Goal: Information Seeking & Learning: Learn about a topic

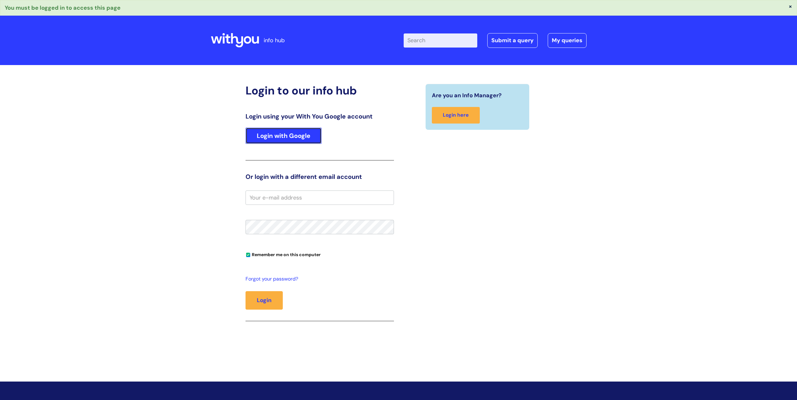
click at [305, 137] on link "Login with Google" at bounding box center [283, 136] width 76 height 16
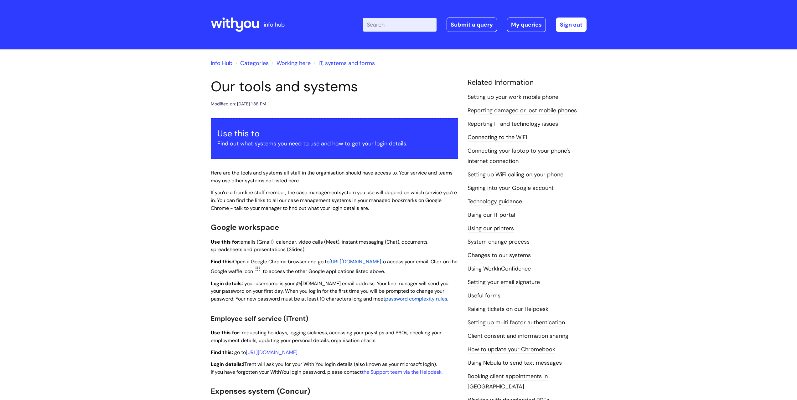
click at [383, 27] on input "Enter your search term here..." at bounding box center [400, 25] width 74 height 14
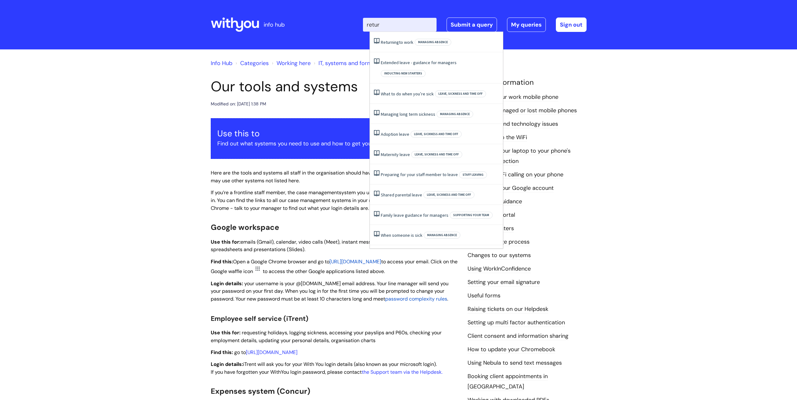
type input "return"
click at [409, 91] on link "Returning to work" at bounding box center [397, 94] width 33 height 6
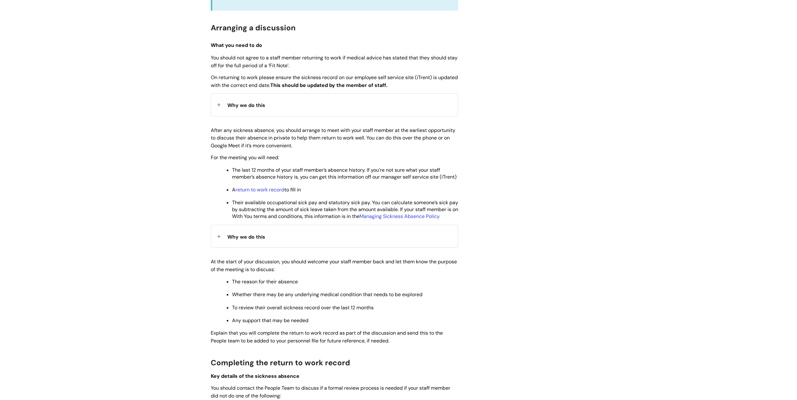
scroll to position [250, 0]
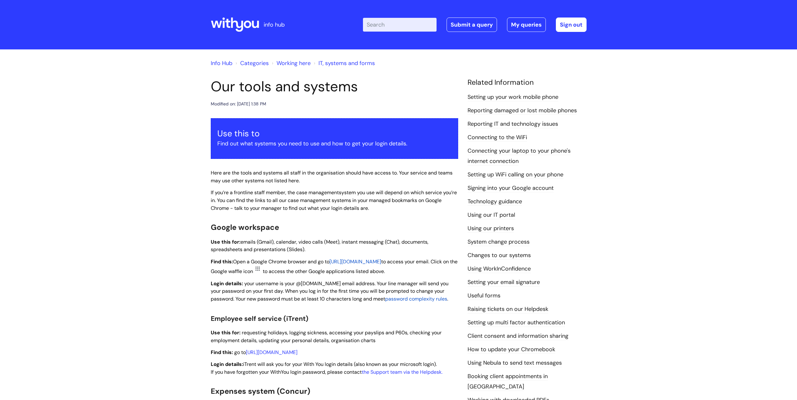
click at [412, 25] on input "Enter your search term here..." at bounding box center [400, 25] width 74 height 14
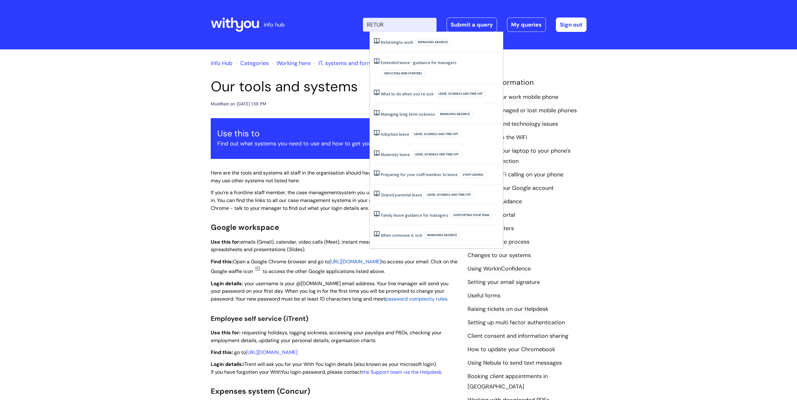
type input "RETURN"
click at [412, 84] on li "Returning to work Managing absence" at bounding box center [436, 94] width 133 height 20
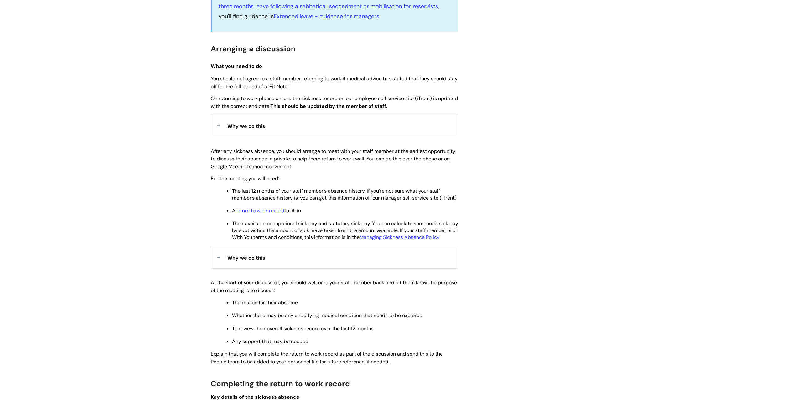
scroll to position [250, 0]
